Goal: Book appointment/travel/reservation

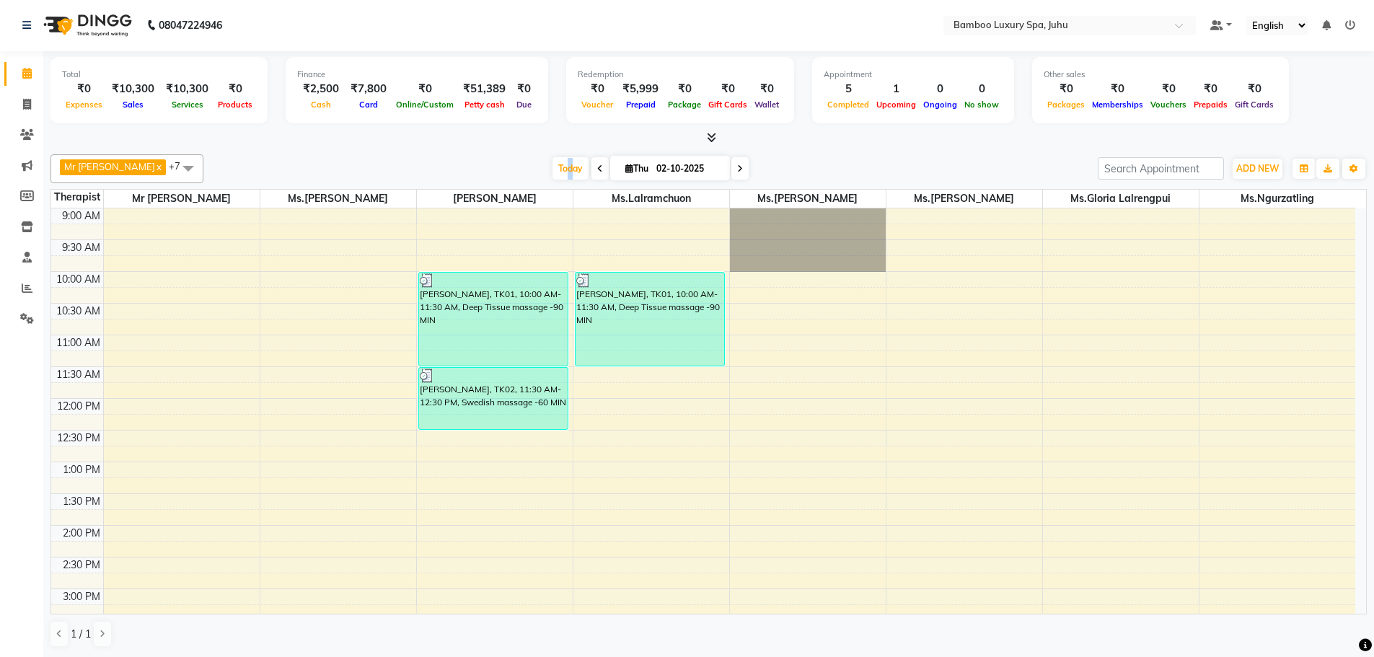
scroll to position [482, 0]
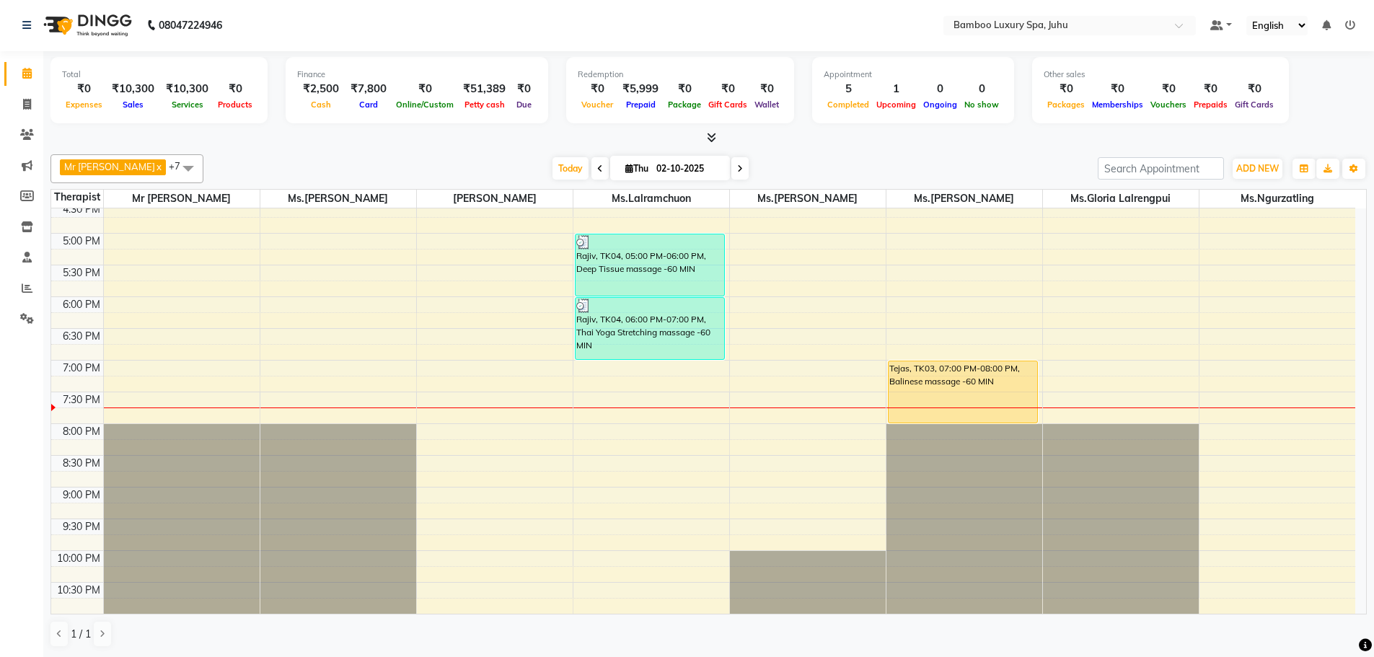
drag, startPoint x: 609, startPoint y: 358, endPoint x: 616, endPoint y: 379, distance: 21.9
click at [614, 393] on div "9:00 AM 9:30 AM 10:00 AM 10:30 AM 11:00 AM 11:30 AM 12:00 PM 12:30 PM 1:00 PM 1…" at bounding box center [703, 170] width 1304 height 888
drag, startPoint x: 626, startPoint y: 355, endPoint x: 622, endPoint y: 385, distance: 30.5
click at [625, 401] on div "9:00 AM 9:30 AM 10:00 AM 10:30 AM 11:00 AM 11:30 AM 12:00 PM 12:30 PM 1:00 PM 1…" at bounding box center [703, 170] width 1304 height 888
click at [621, 368] on div "9:00 AM 9:30 AM 10:00 AM 10:30 AM 11:00 AM 11:30 AM 12:00 PM 12:30 PM 1:00 PM 1…" at bounding box center [703, 170] width 1304 height 888
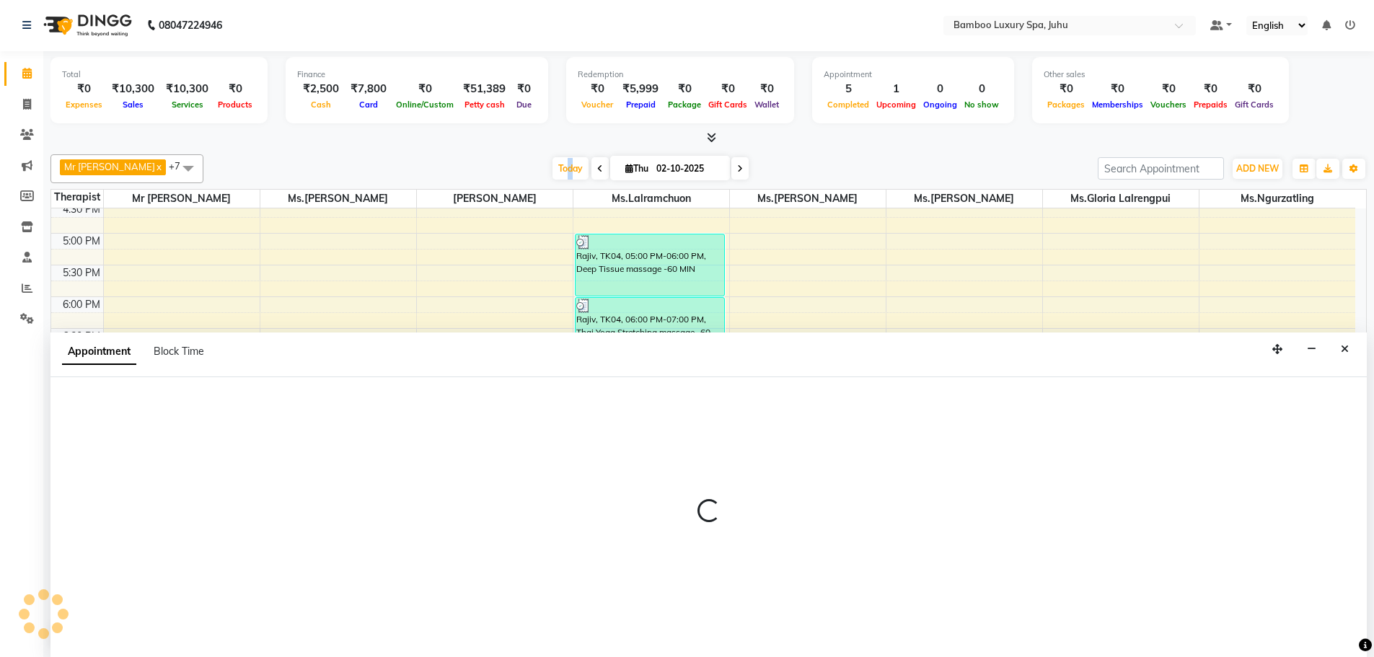
select select "75915"
select select "1140"
select select "tentative"
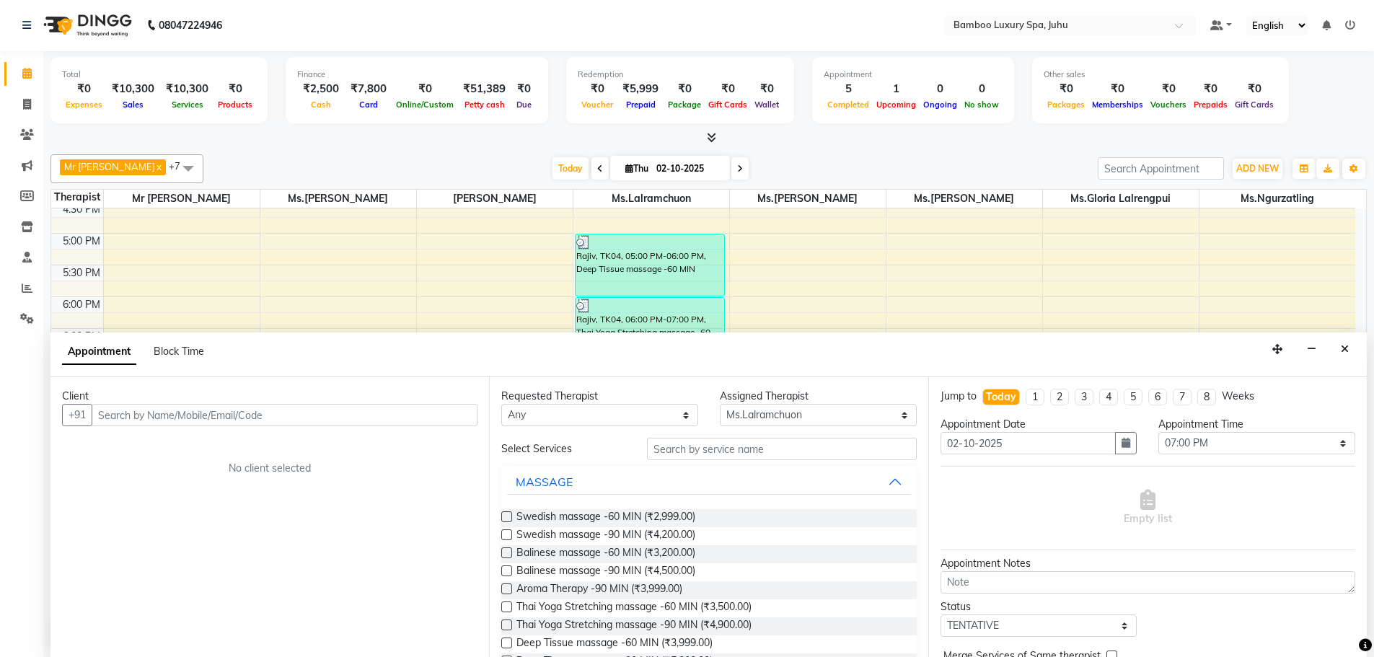
click at [297, 418] on input "text" at bounding box center [285, 415] width 386 height 22
click at [207, 446] on button "Rajiv 98******70" at bounding box center [155, 445] width 124 height 23
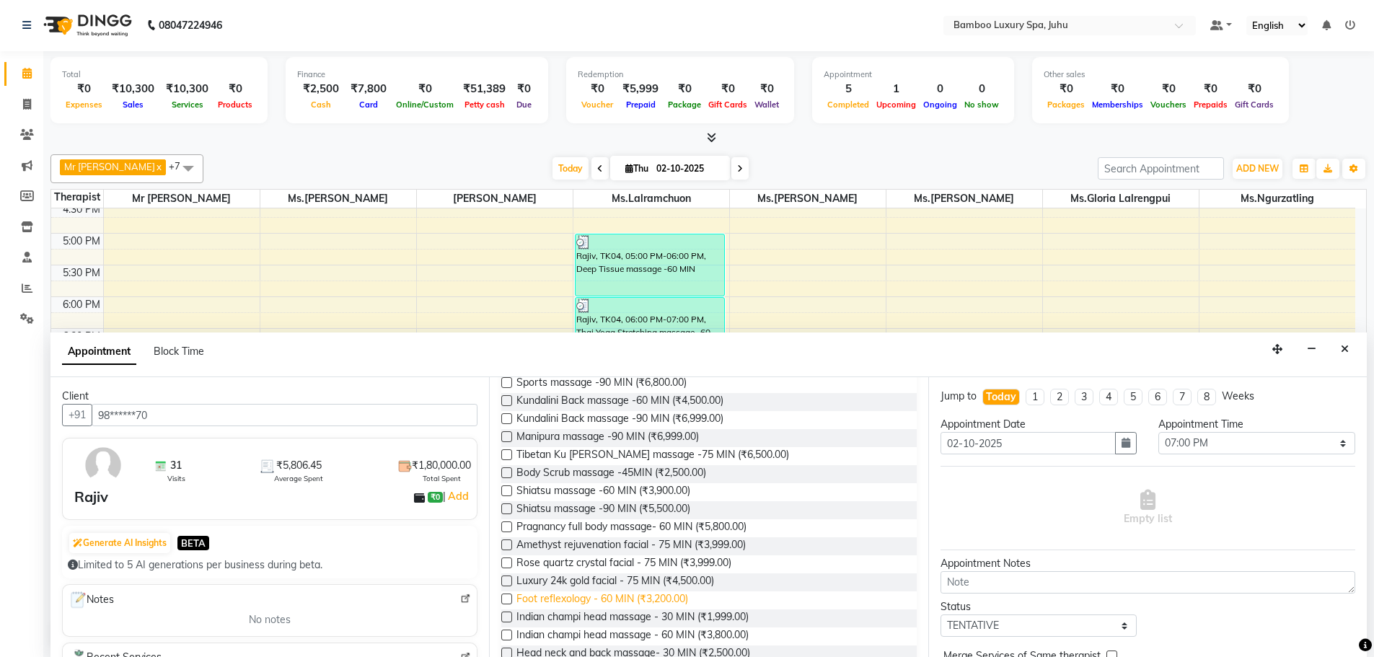
scroll to position [433, 0]
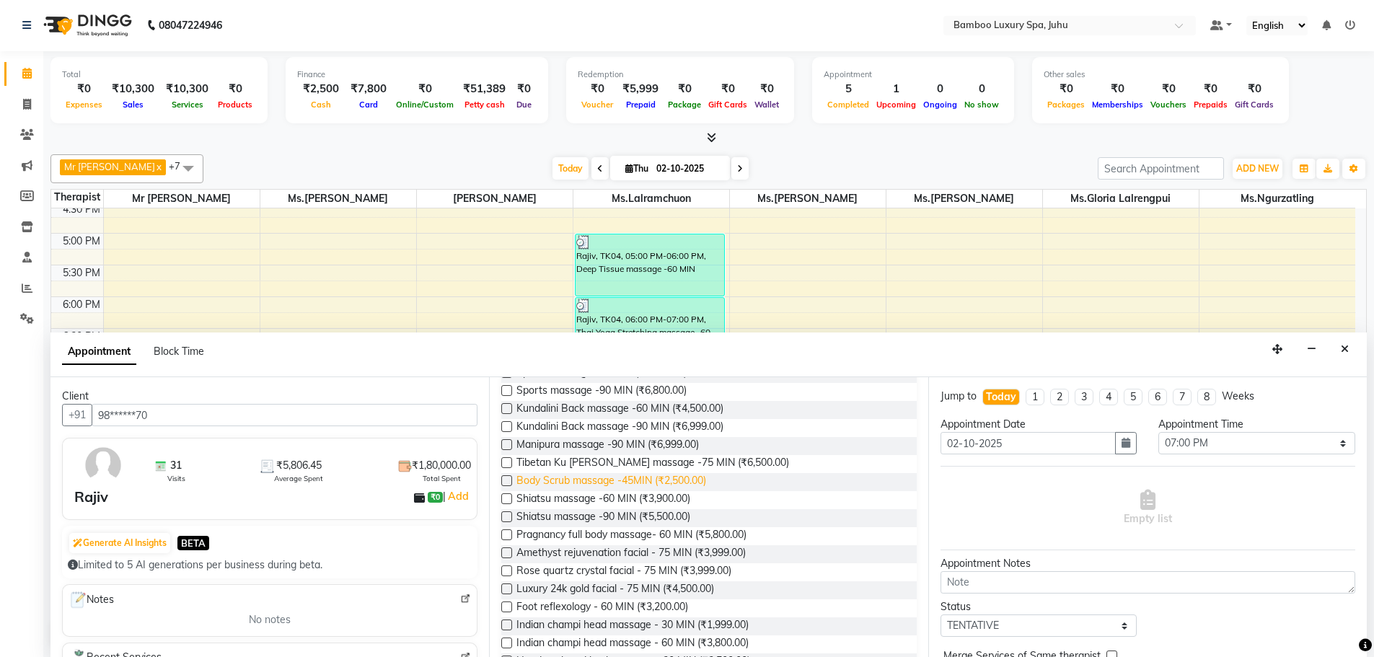
type input "98******70"
click at [624, 485] on span "Body Scrub massage -45MIN (₹2,500.00)" at bounding box center [611, 482] width 190 height 18
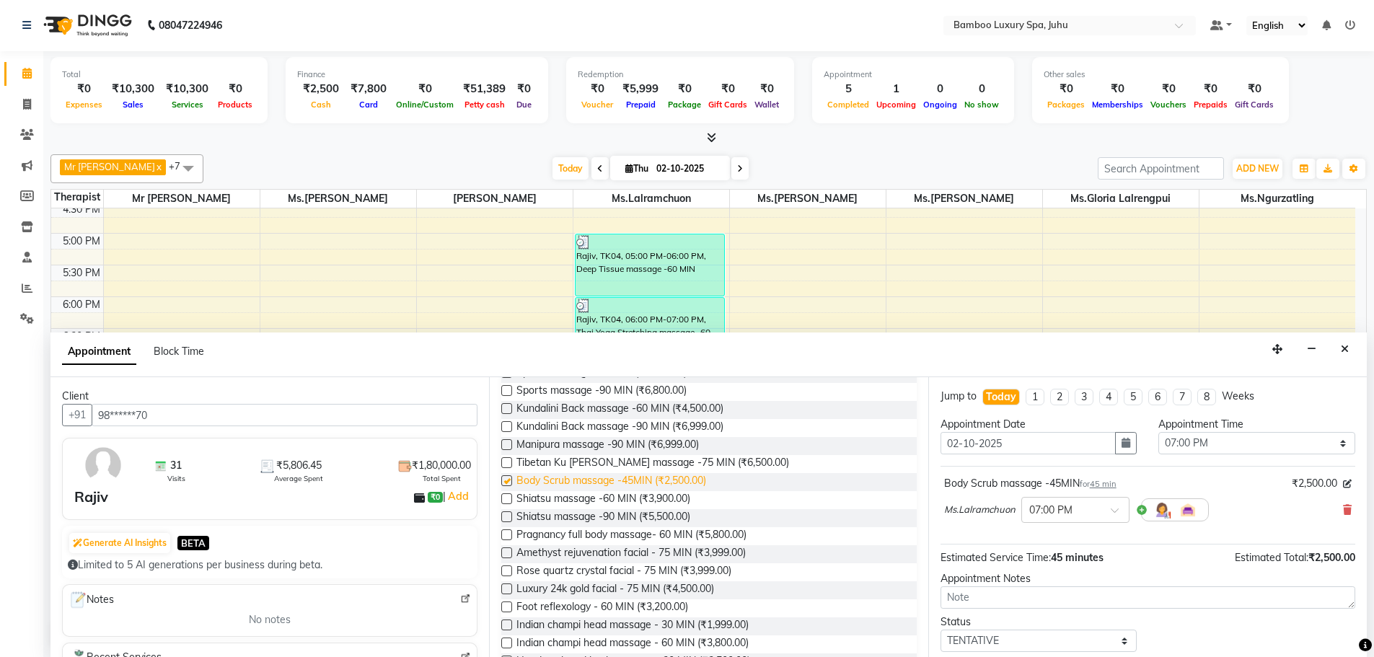
checkbox input "false"
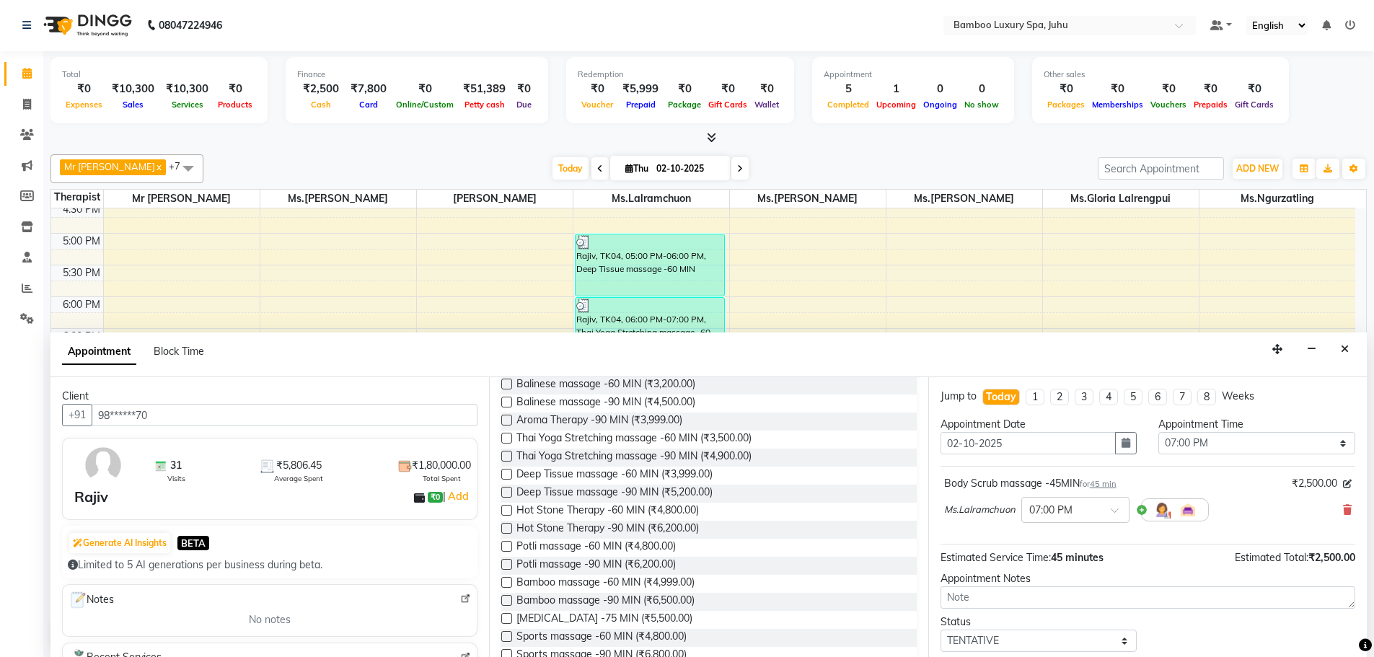
scroll to position [0, 0]
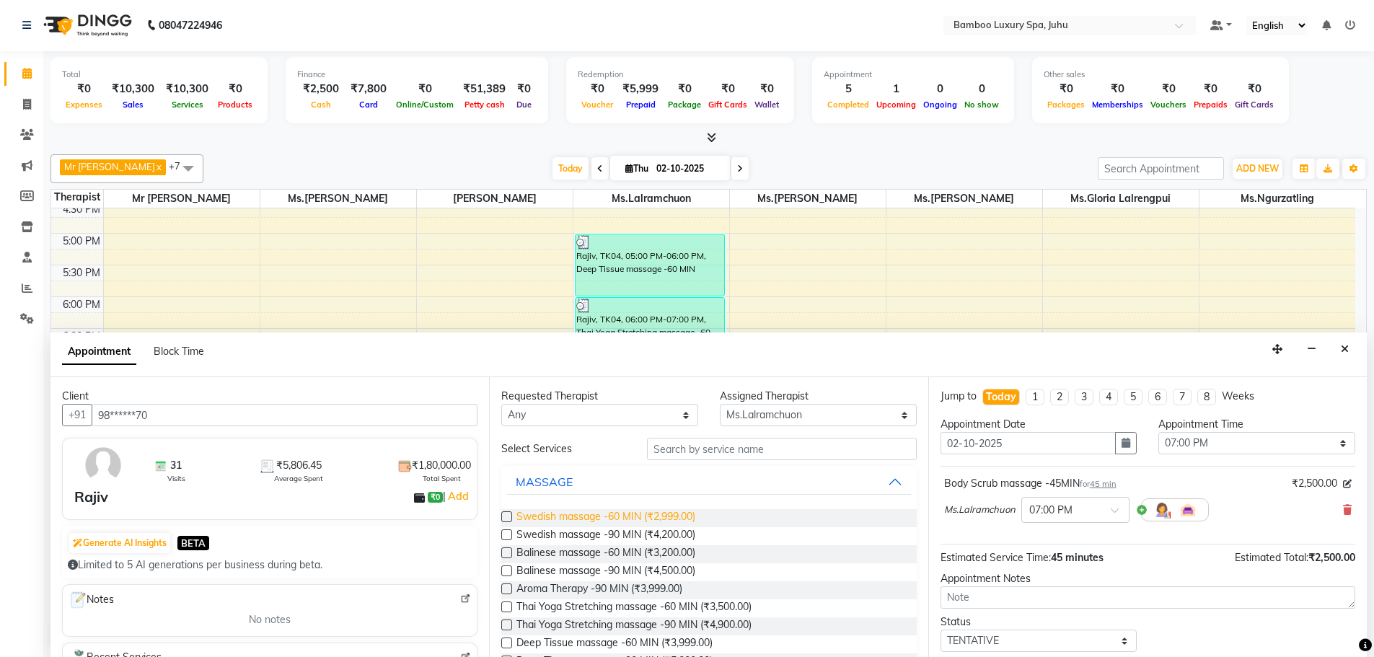
click at [655, 511] on span "Swedish massage -60 MIN (₹2,999.00)" at bounding box center [605, 518] width 179 height 18
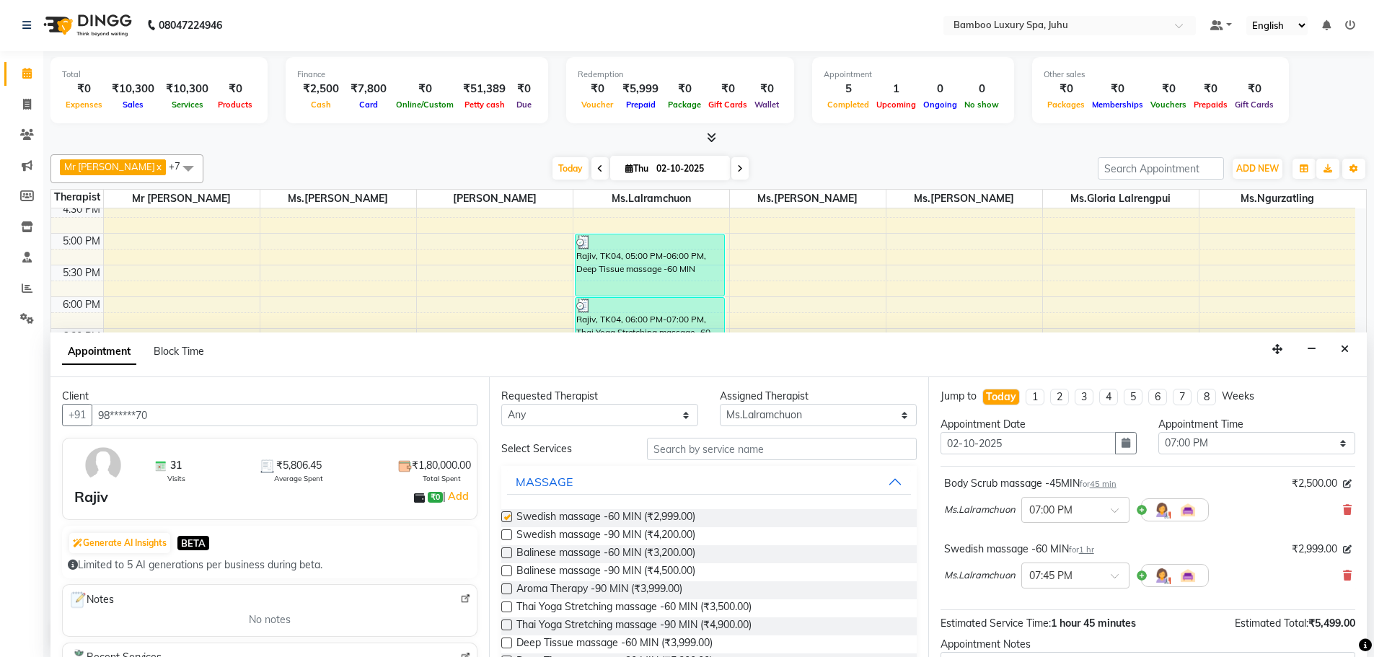
checkbox input "false"
click at [1343, 578] on icon at bounding box center [1347, 575] width 9 height 10
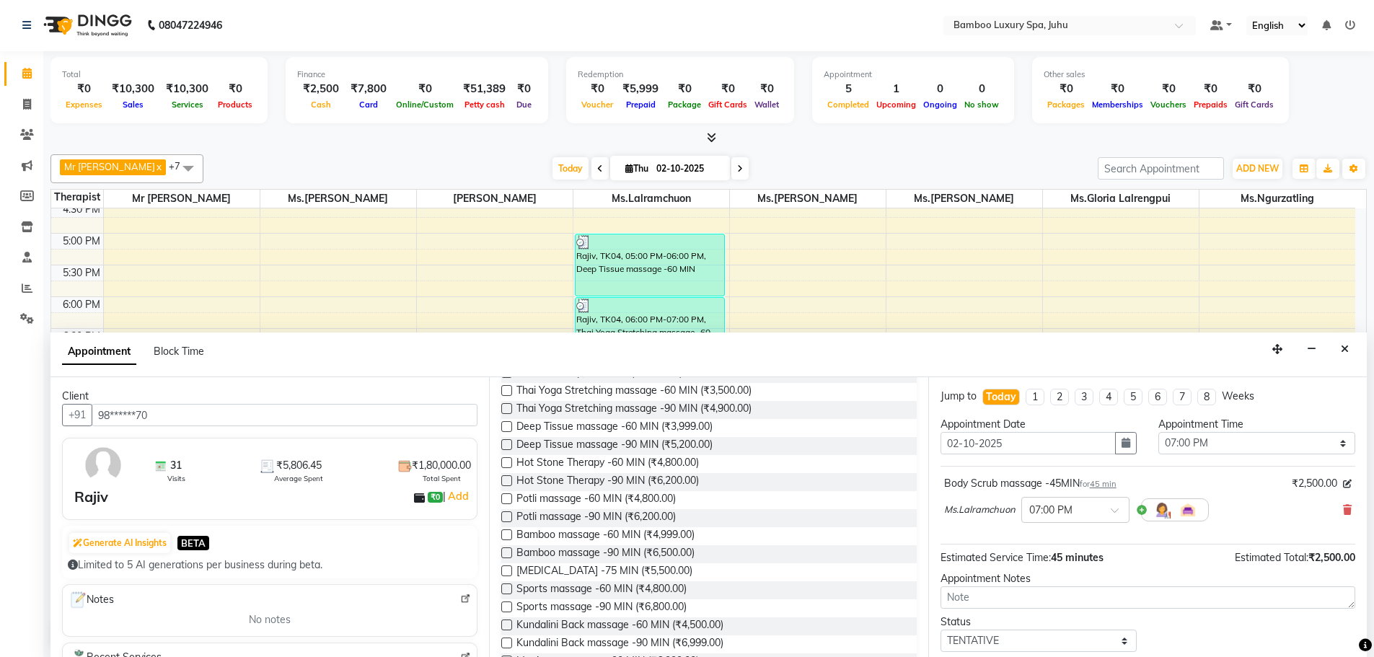
scroll to position [86, 0]
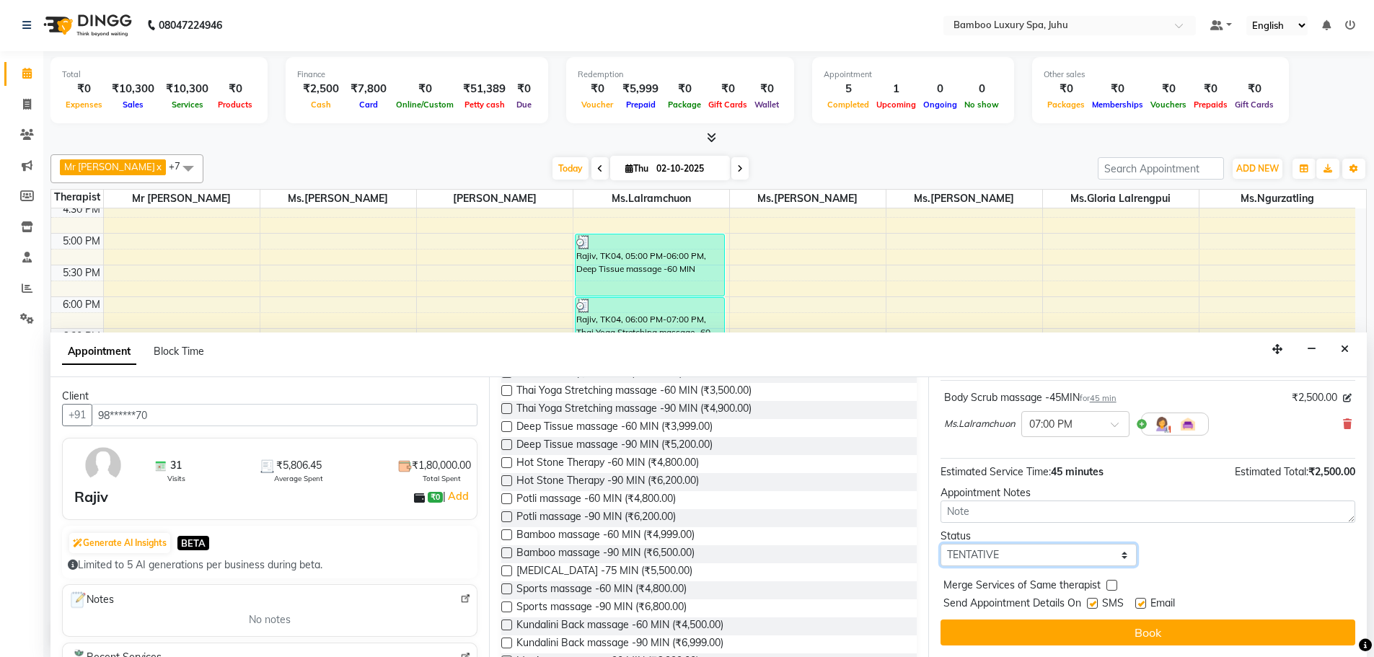
click at [1096, 562] on select "Select TENTATIVE CONFIRM CHECK-IN UPCOMING" at bounding box center [1038, 555] width 197 height 22
click at [940, 544] on select "Select TENTATIVE CONFIRM CHECK-IN UPCOMING" at bounding box center [1038, 555] width 197 height 22
click at [1114, 554] on select "Select TENTATIVE CONFIRM CHECK-IN UPCOMING" at bounding box center [1038, 555] width 197 height 22
select select "confirm booking"
click at [940, 544] on select "Select TENTATIVE CONFIRM CHECK-IN UPCOMING" at bounding box center [1038, 555] width 197 height 22
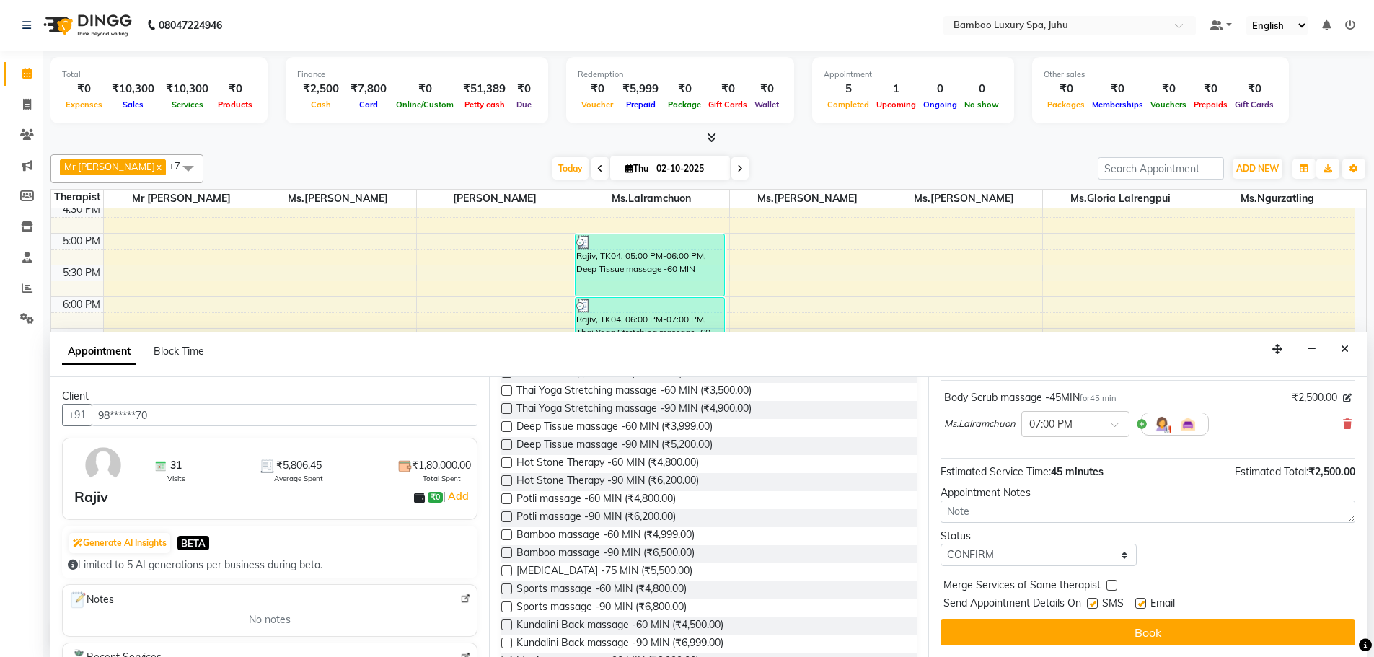
click at [1092, 601] on label at bounding box center [1092, 603] width 11 height 11
click at [1092, 601] on input "checkbox" at bounding box center [1091, 604] width 9 height 9
checkbox input "false"
click at [1140, 602] on label at bounding box center [1140, 603] width 11 height 11
click at [1140, 602] on input "checkbox" at bounding box center [1139, 604] width 9 height 9
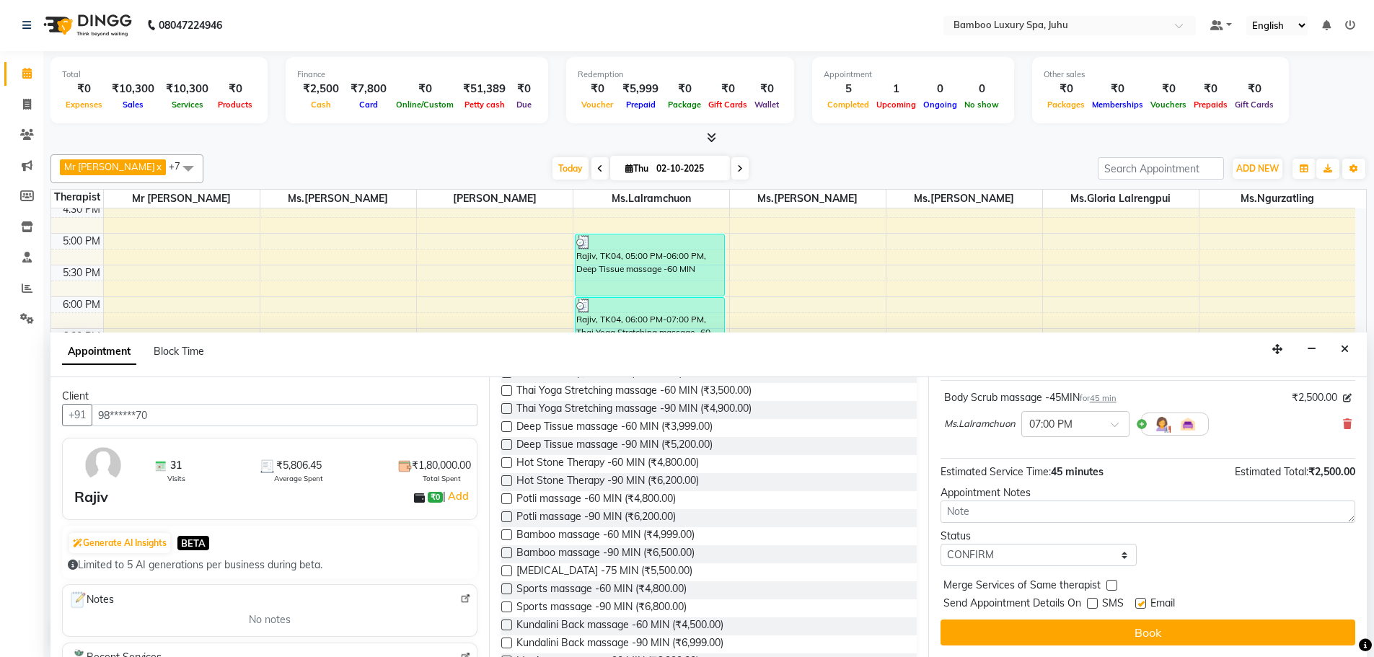
checkbox input "false"
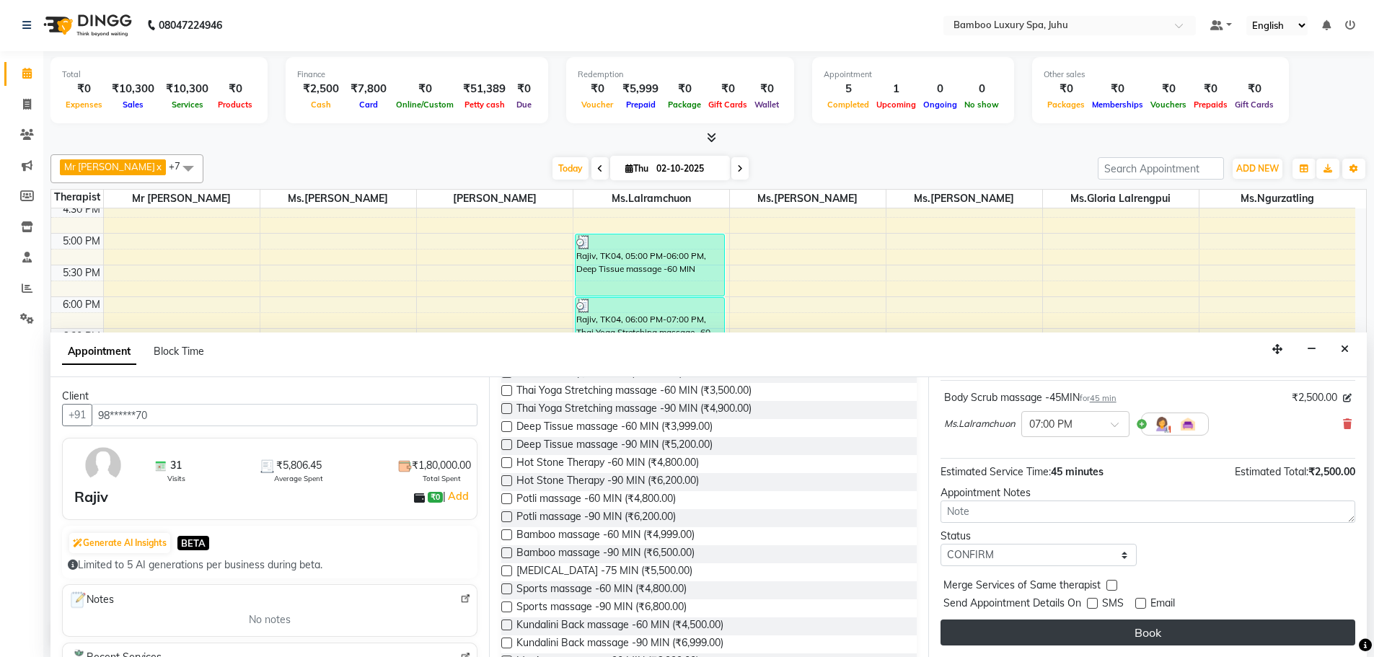
click at [1151, 631] on button "Book" at bounding box center [1147, 632] width 415 height 26
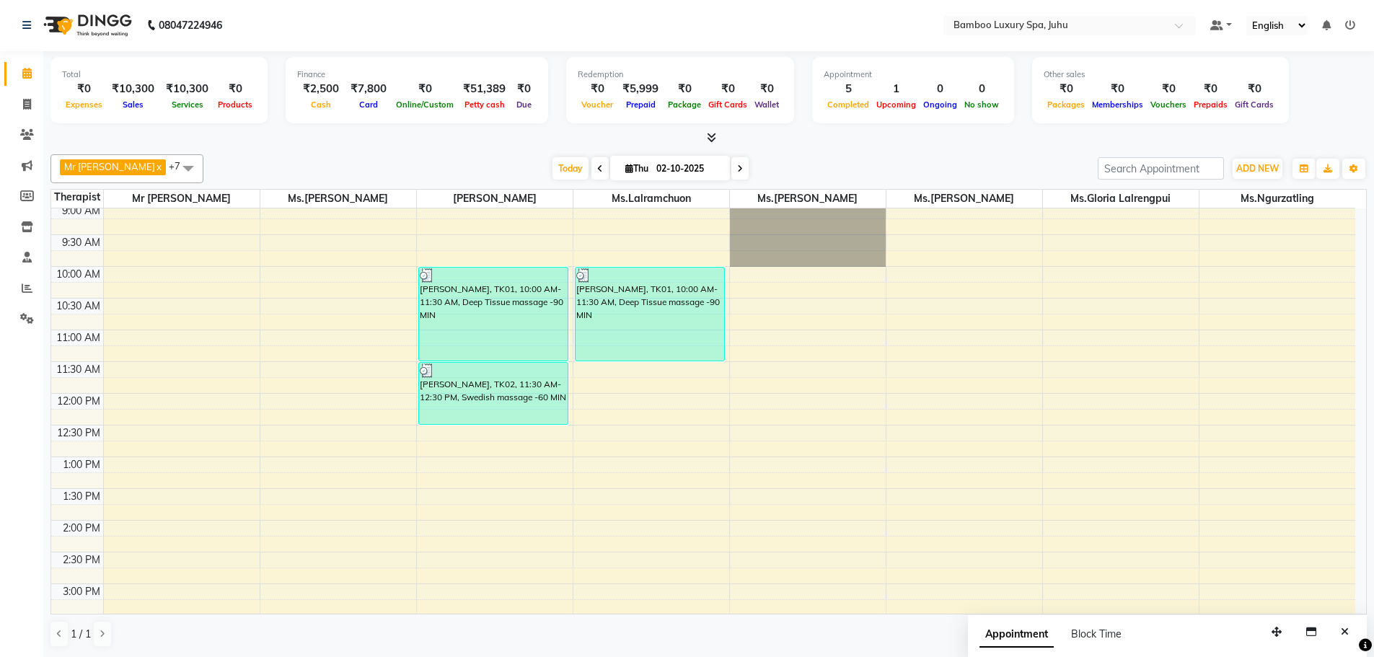
scroll to position [0, 0]
